Goal: Task Accomplishment & Management: Complete application form

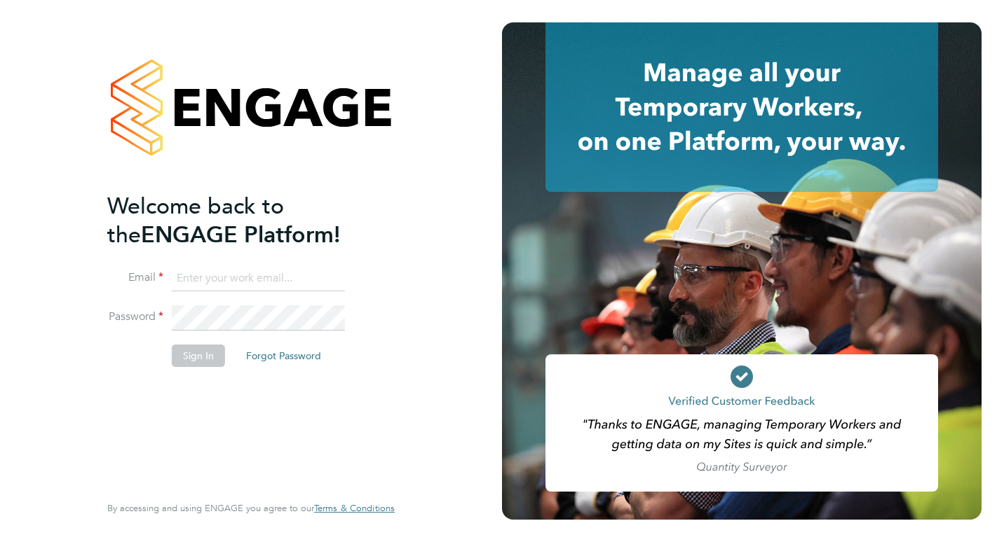
click at [253, 276] on input at bounding box center [258, 278] width 173 height 25
type input "[PERSON_NAME][EMAIL_ADDRESS][DOMAIN_NAME]"
click at [213, 353] on button "Sign In" at bounding box center [198, 356] width 53 height 22
